Goal: Entertainment & Leisure: Consume media (video, audio)

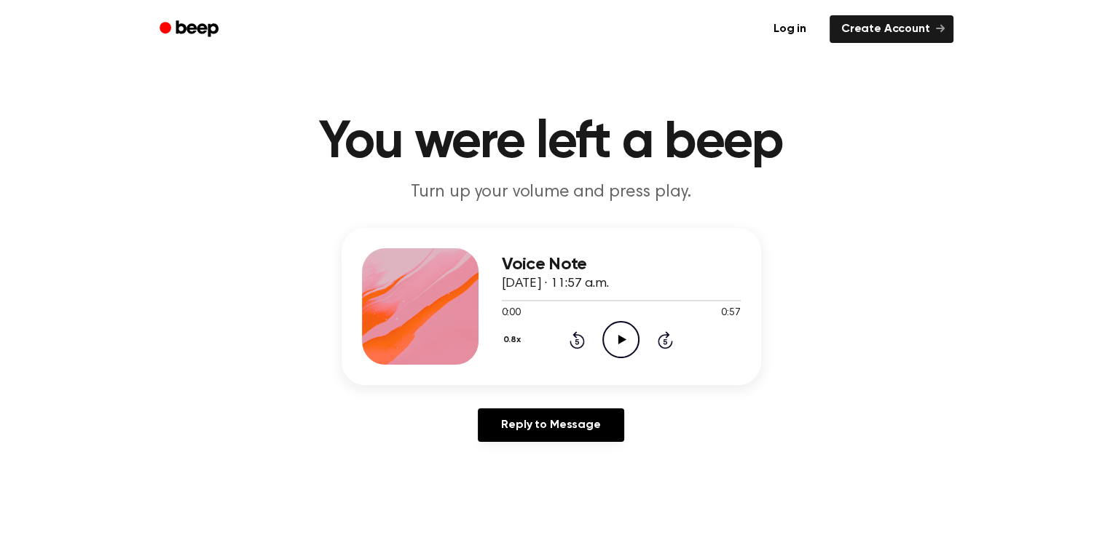
click at [620, 337] on icon at bounding box center [622, 339] width 8 height 9
click at [644, 301] on div at bounding box center [584, 300] width 164 height 1
click at [658, 301] on div at bounding box center [613, 300] width 222 height 1
click at [652, 299] on div at bounding box center [621, 300] width 239 height 12
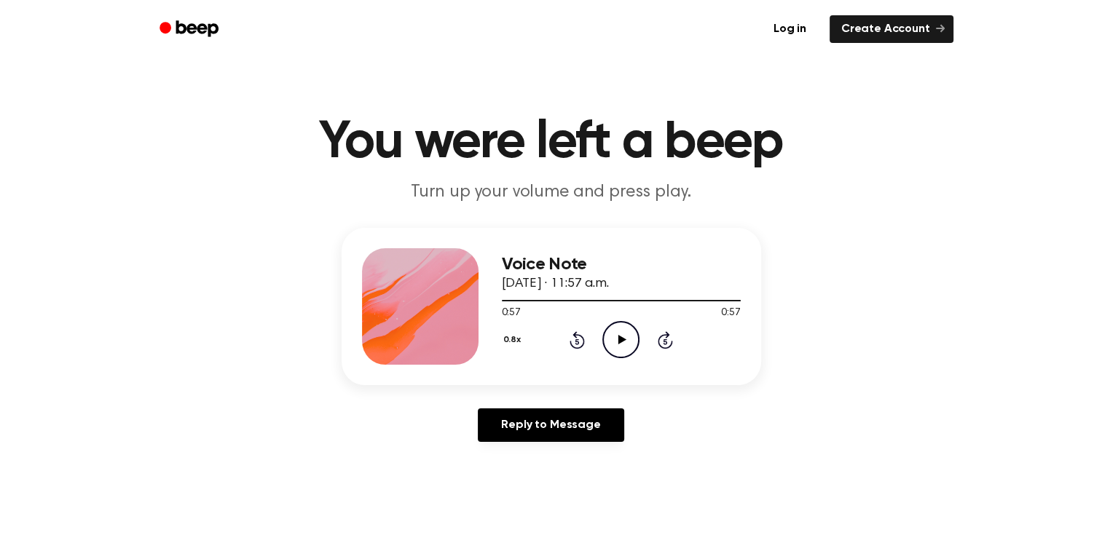
click at [620, 342] on icon at bounding box center [622, 339] width 8 height 9
click at [619, 339] on icon at bounding box center [622, 339] width 8 height 9
click at [619, 339] on icon at bounding box center [620, 339] width 7 height 9
